Goal: Find specific page/section: Find specific page/section

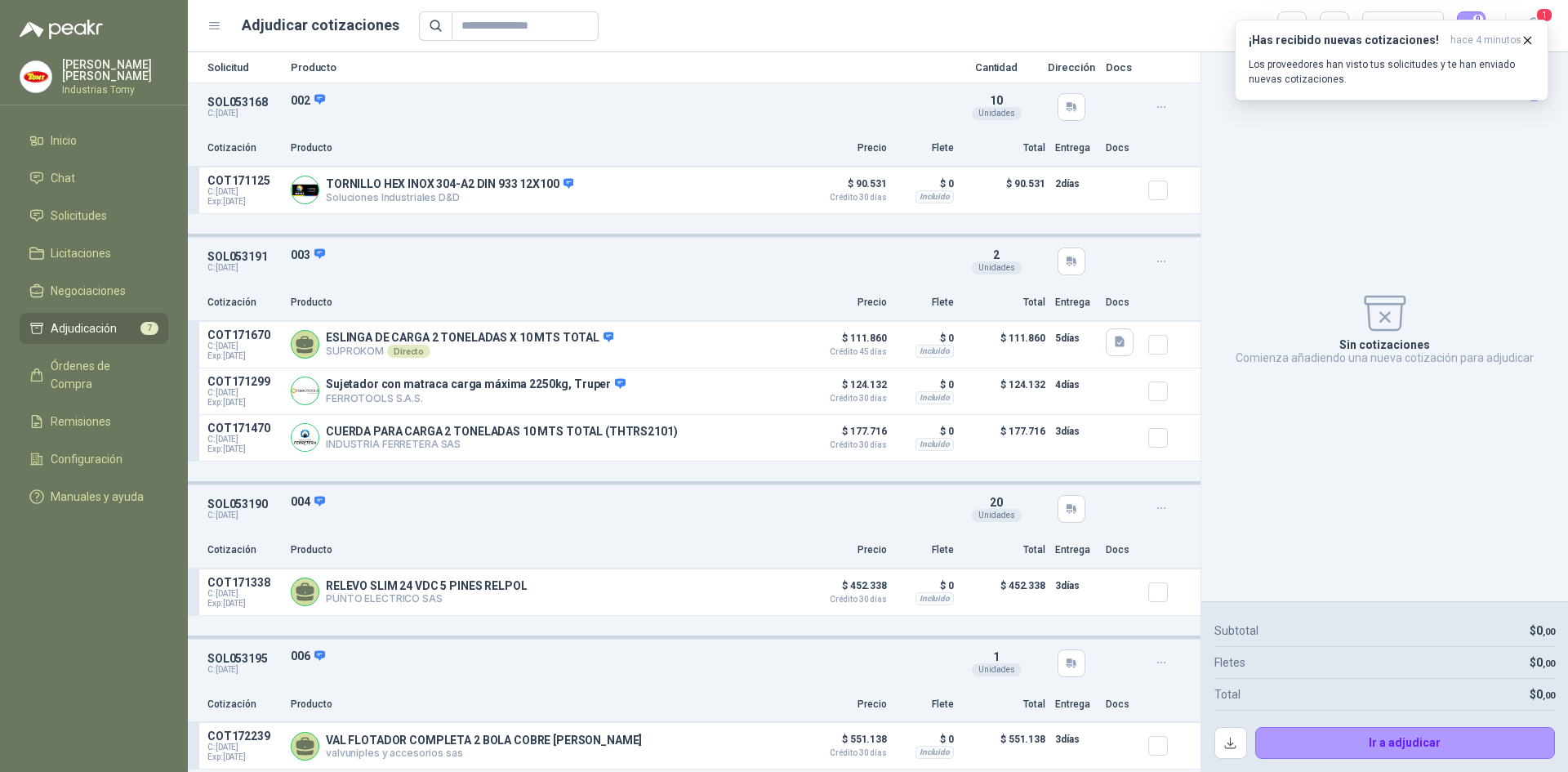
scroll to position [82, 0]
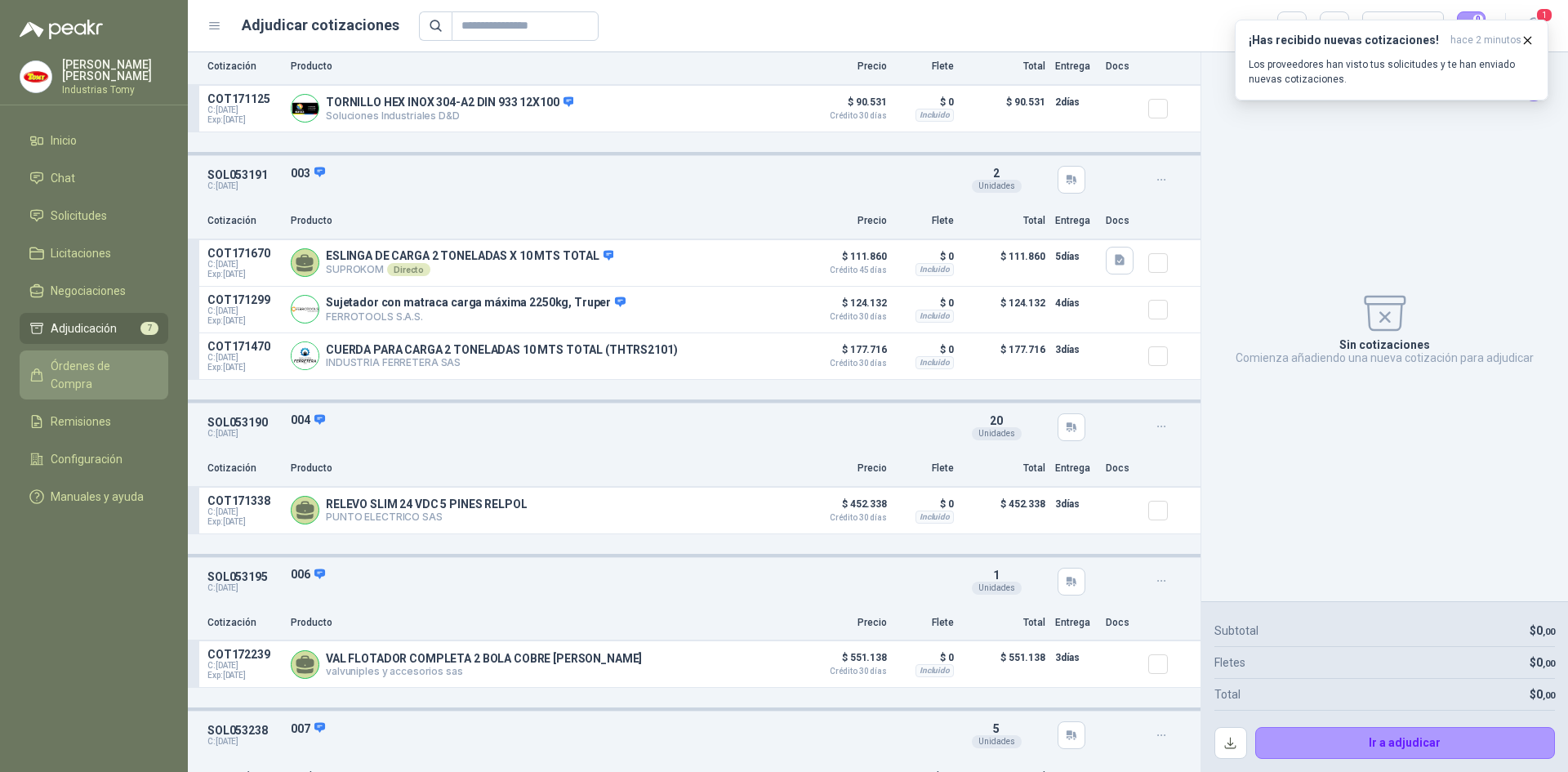
click at [129, 361] on span "Órdenes de Compra" at bounding box center [102, 375] width 102 height 36
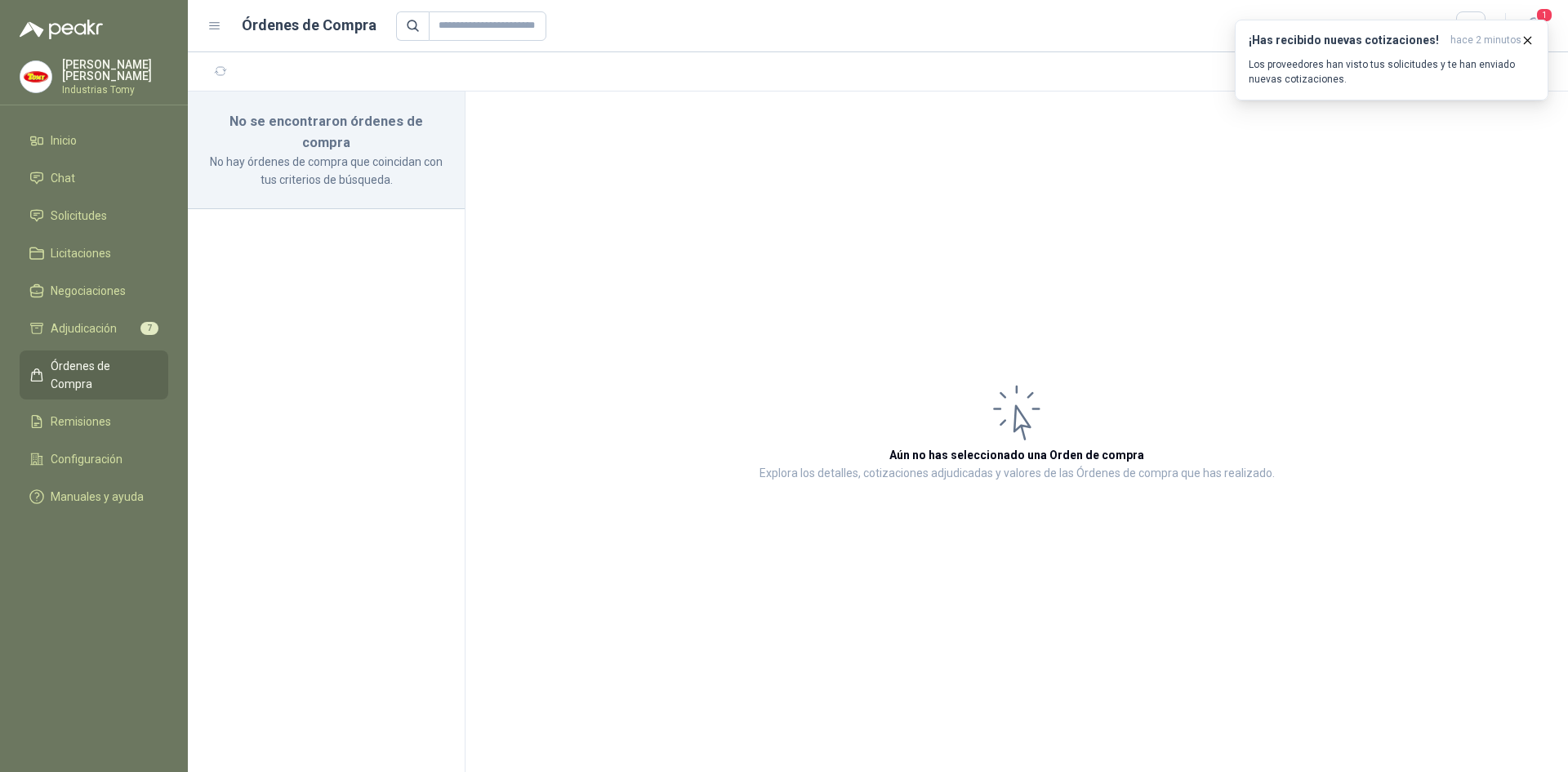
click at [86, 354] on link "Órdenes de Compra" at bounding box center [94, 375] width 148 height 49
click at [94, 322] on span "Adjudicación" at bounding box center [84, 328] width 66 height 18
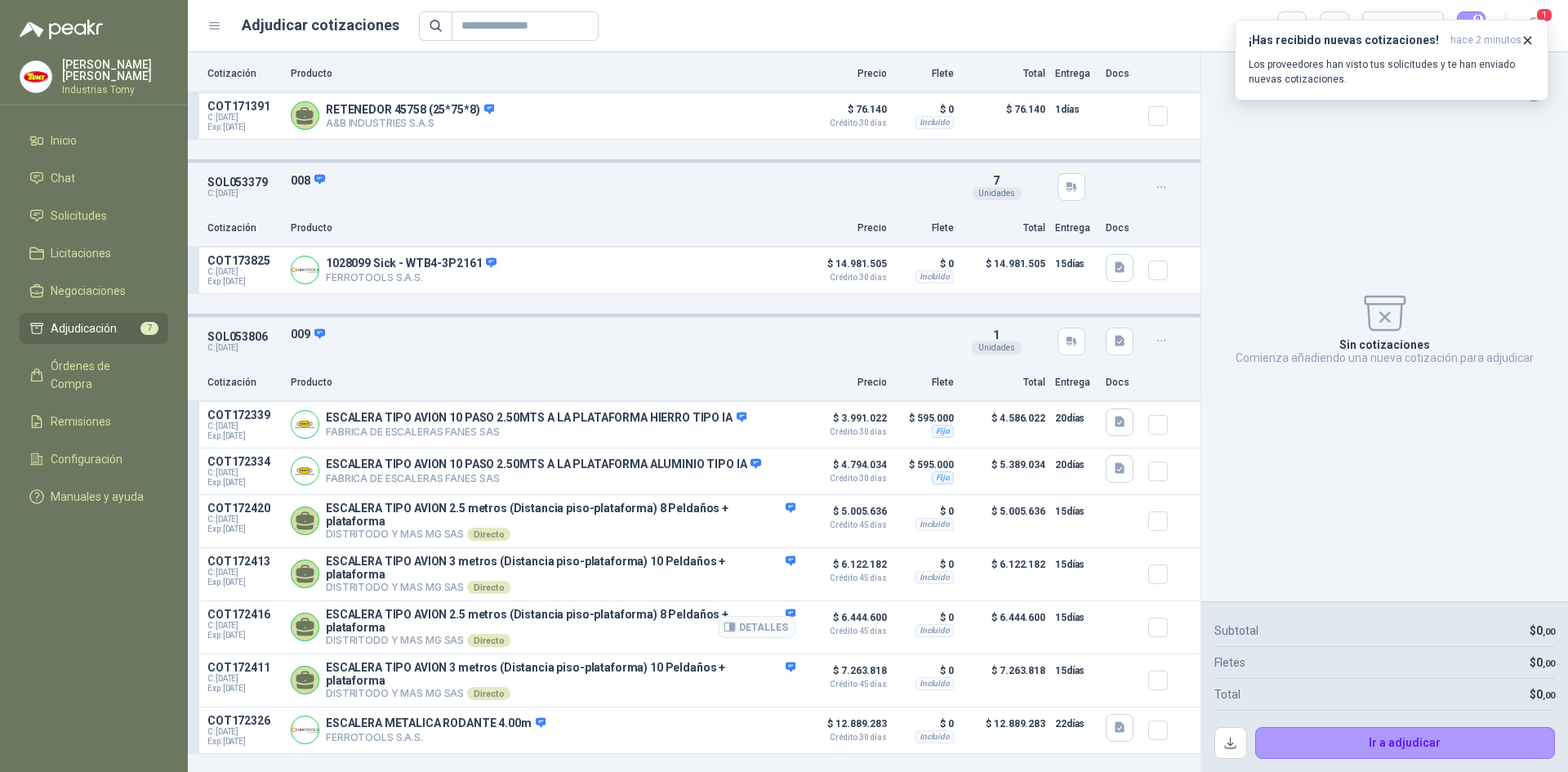
scroll to position [791, 0]
